Goal: Transaction & Acquisition: Purchase product/service

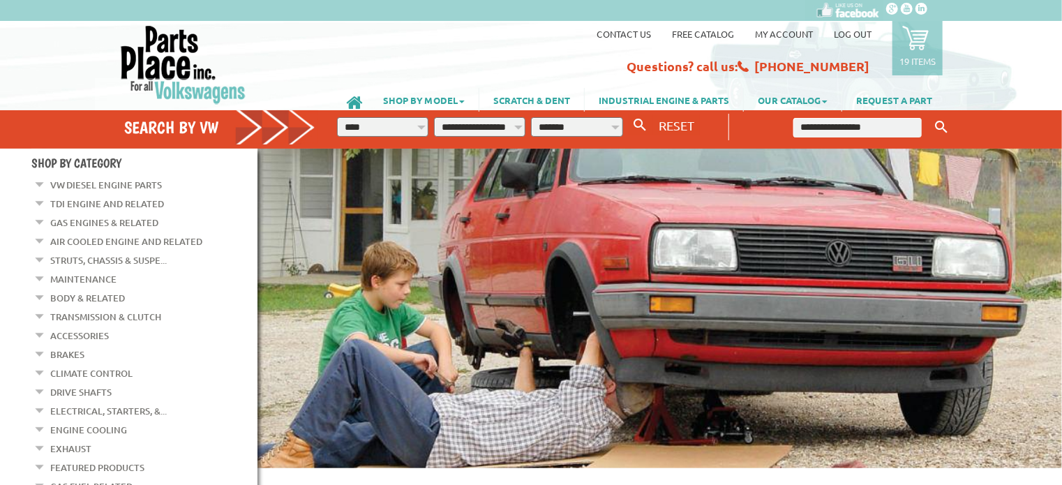
scroll to position [70, 0]
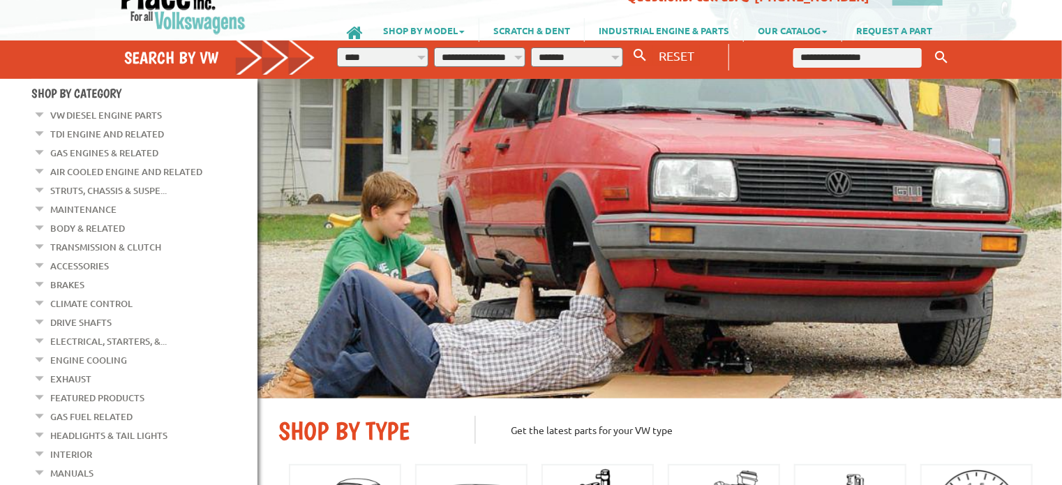
click at [83, 351] on link "Engine Cooling" at bounding box center [88, 360] width 77 height 18
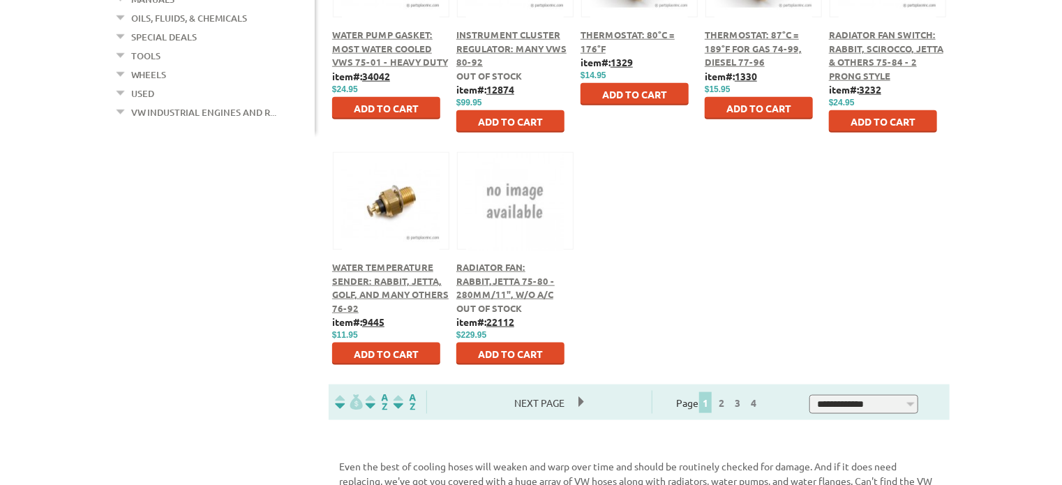
scroll to position [768, 0]
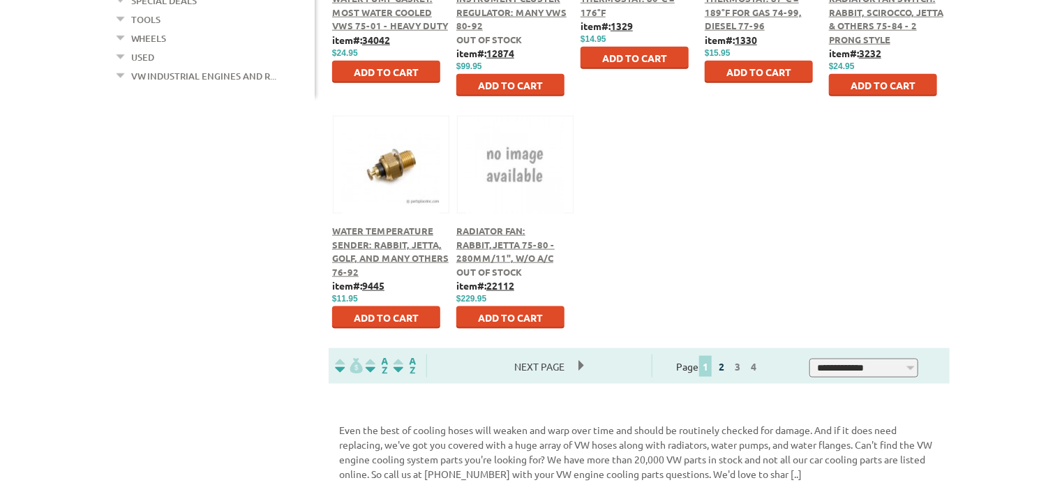
click at [728, 367] on link "2" at bounding box center [721, 366] width 13 height 13
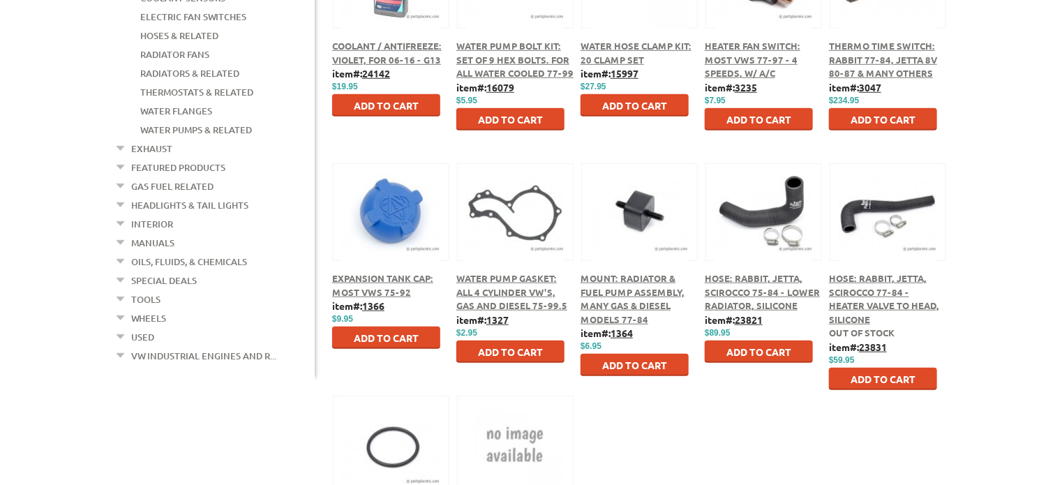
scroll to position [489, 0]
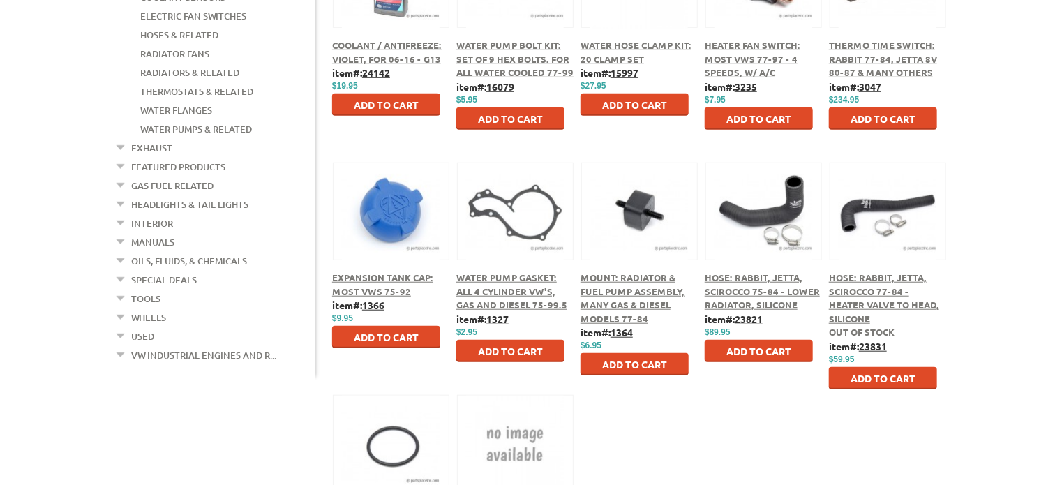
click at [740, 297] on span "Hose: Rabbit, Jetta, Scirocco 75-84 - Lower Radiator, Silicone" at bounding box center [762, 290] width 115 height 39
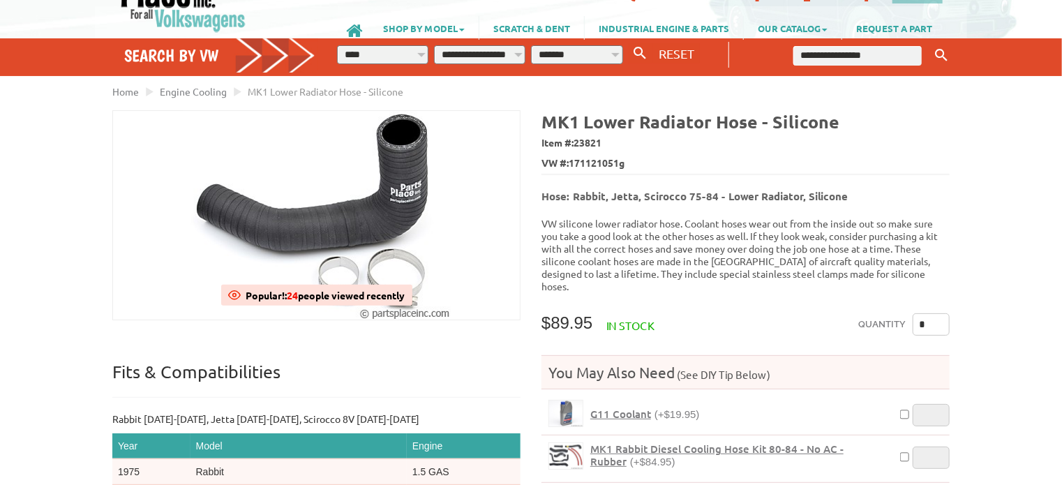
scroll to position [70, 0]
